Goal: Task Accomplishment & Management: Use online tool/utility

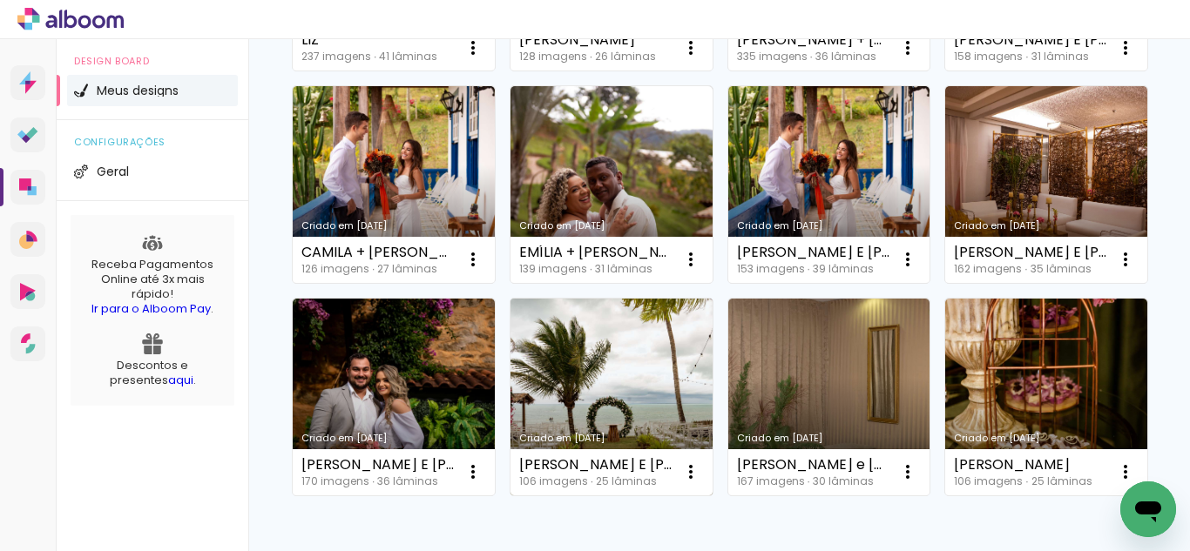
scroll to position [898, 0]
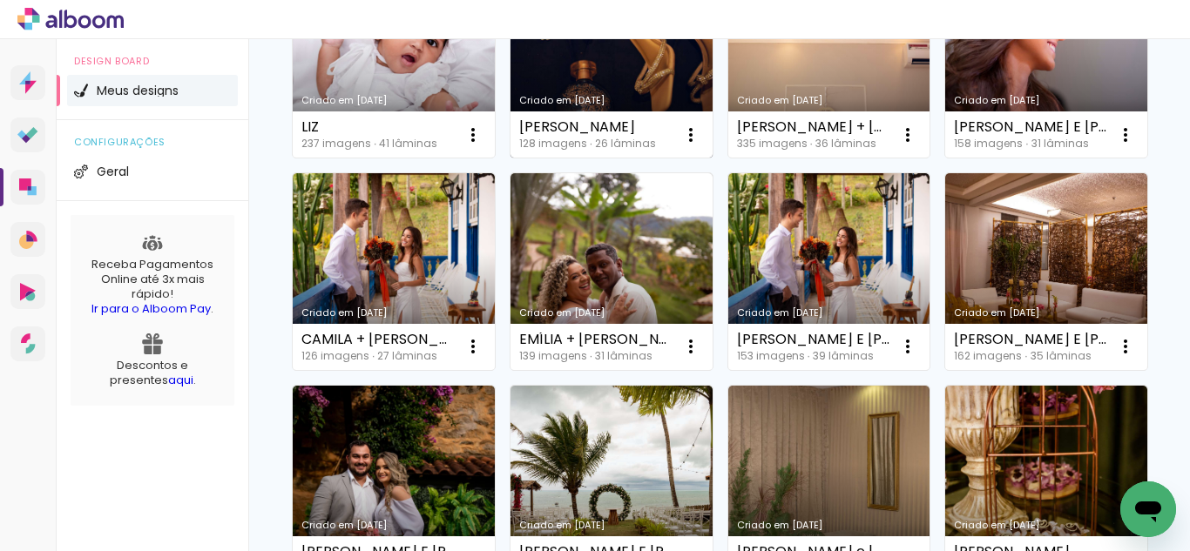
click at [597, 159] on link "Criado em [DATE]" at bounding box center [611, 60] width 202 height 197
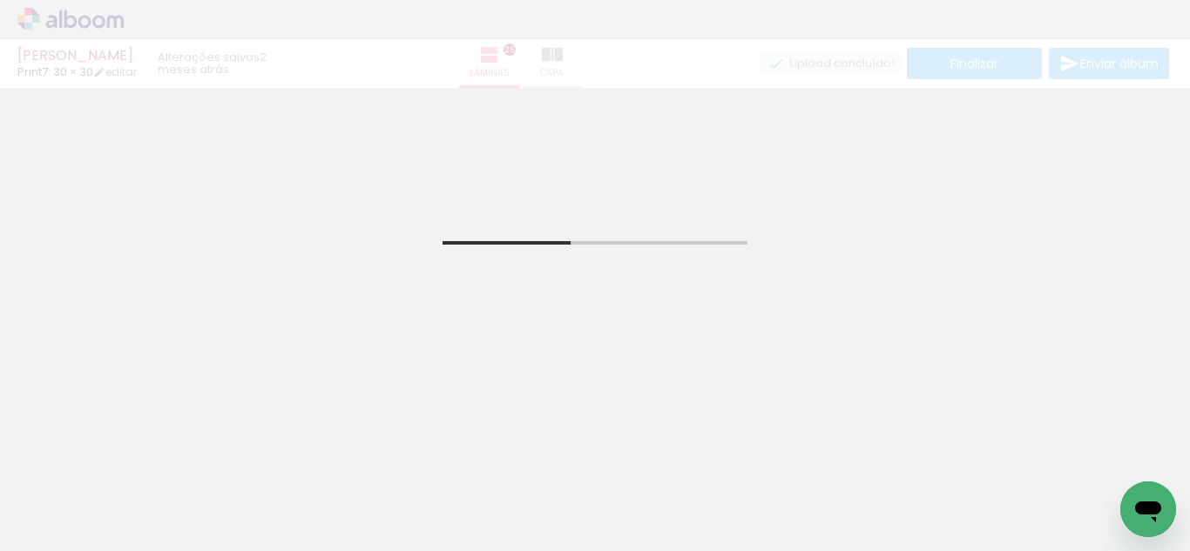
scroll to position [436, 0]
